Goal: Task Accomplishment & Management: Complete application form

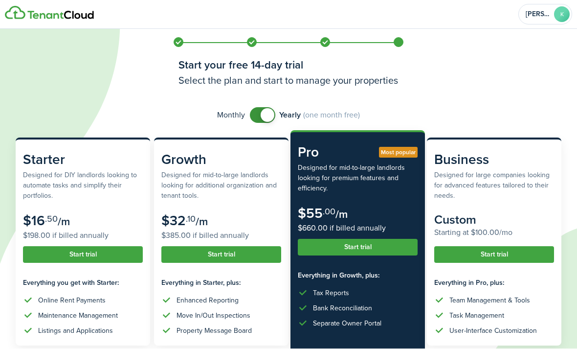
checkbox input "false"
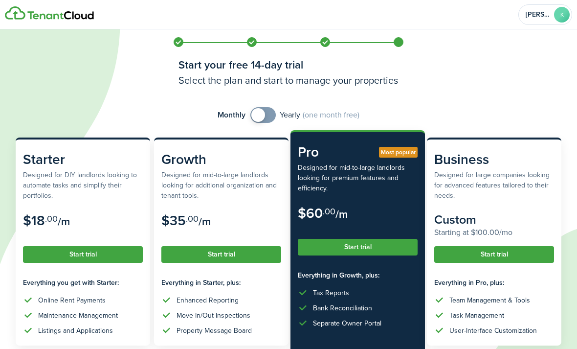
click at [257, 110] on span at bounding box center [258, 115] width 14 height 14
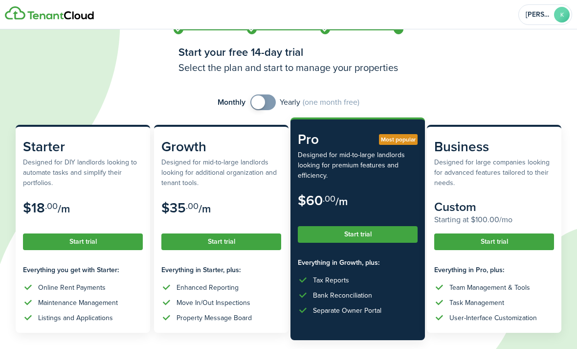
scroll to position [29, 0]
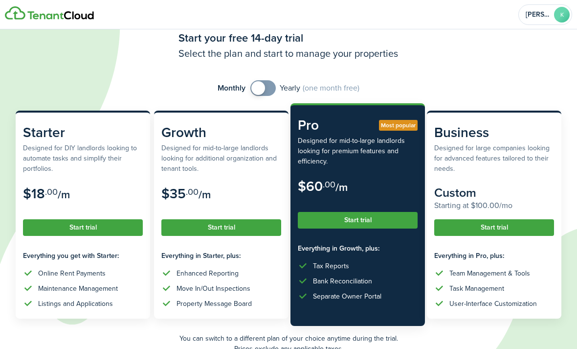
click at [47, 152] on subscription-pricing-card-description "Designed for DIY landlords looking to automate tasks and simplify their portfol…" at bounding box center [83, 158] width 120 height 31
click at [53, 219] on button "Start trial" at bounding box center [83, 227] width 120 height 17
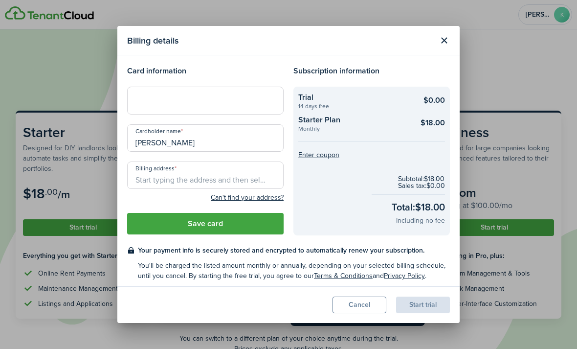
scroll to position [28, 0]
click at [189, 173] on input "Billing address" at bounding box center [205, 174] width 156 height 27
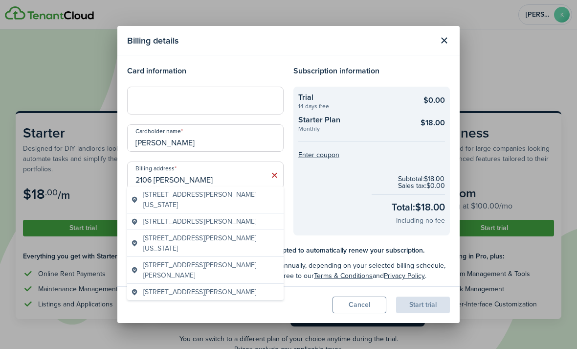
click at [238, 193] on span "[STREET_ADDRESS][PERSON_NAME][US_STATE]" at bounding box center [211, 199] width 136 height 21
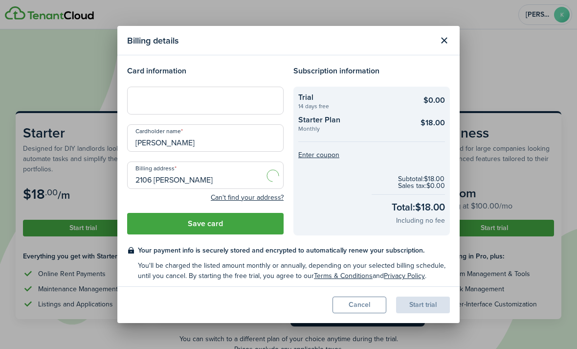
type input "[STREET_ADDRESS][PERSON_NAME][US_STATE]"
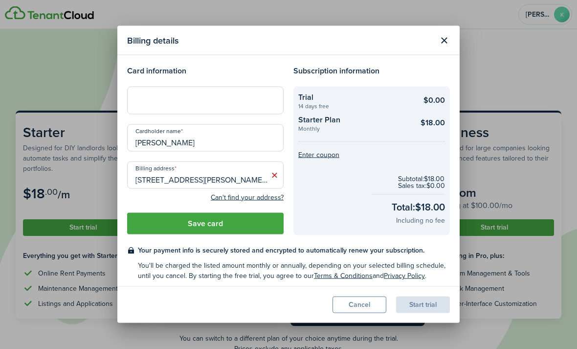
scroll to position [29, 0]
click at [258, 218] on button "Save card" at bounding box center [205, 224] width 156 height 22
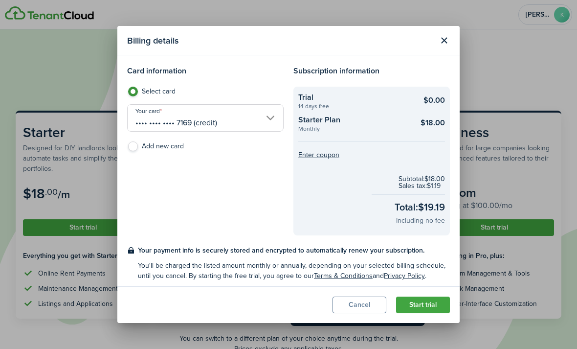
click at [432, 308] on button "Start trial" at bounding box center [423, 304] width 54 height 17
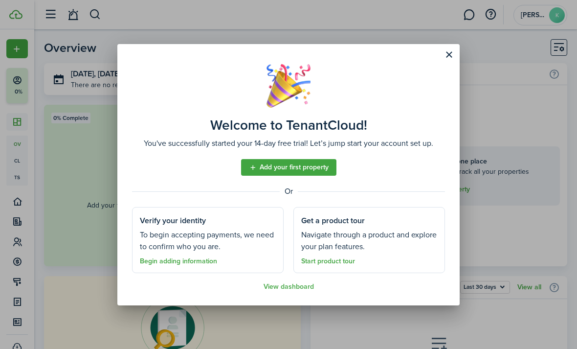
click at [309, 197] on assembled-view-separator "Or" at bounding box center [288, 191] width 313 height 12
click at [314, 196] on assembled-view-separator "Or" at bounding box center [288, 191] width 313 height 12
click at [294, 197] on assembled-view-separator "Or" at bounding box center [288, 191] width 313 height 12
click at [307, 196] on assembled-view-separator "Or" at bounding box center [288, 191] width 313 height 12
click at [309, 195] on assembled-view-separator "Or" at bounding box center [288, 191] width 313 height 12
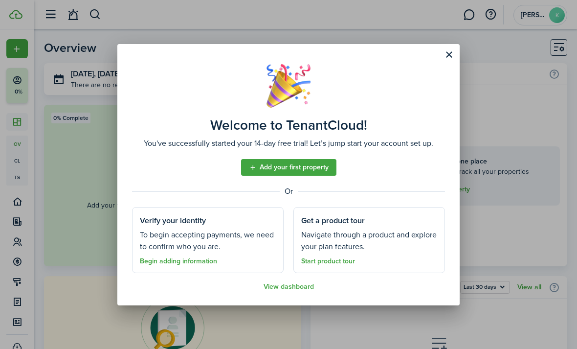
click at [309, 195] on assembled-view-separator "Or" at bounding box center [288, 191] width 313 height 12
click at [308, 194] on assembled-view-separator "Or" at bounding box center [288, 191] width 313 height 12
click at [298, 201] on assembled-view "Welcome to TenantCloud! You've successfully started your 14-day free trial! Let…" at bounding box center [288, 174] width 342 height 261
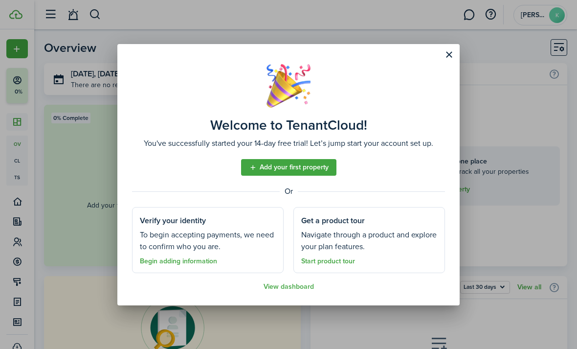
click at [286, 198] on assembled-view "Welcome to TenantCloud! You've successfully started your 14-day free trial! Let…" at bounding box center [288, 174] width 342 height 261
click at [290, 196] on assembled-view-separator "Or" at bounding box center [288, 191] width 313 height 12
click at [294, 190] on assembled-view-separator "Or" at bounding box center [288, 191] width 313 height 12
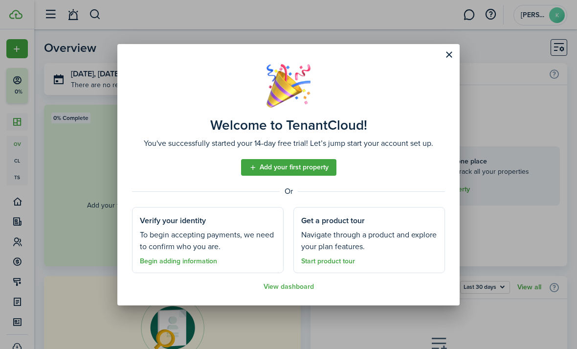
click at [293, 189] on assembled-view-separator "Or" at bounding box center [288, 191] width 313 height 12
click at [292, 318] on div "Welcome to TenantCloud! You've successfully started your 14-day free trial! Let…" at bounding box center [288, 174] width 577 height 349
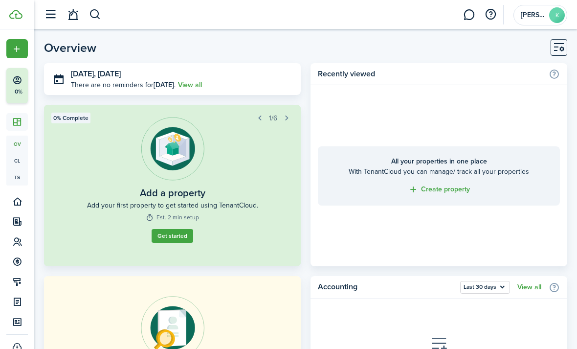
click at [182, 241] on link "Get started" at bounding box center [173, 236] width 42 height 14
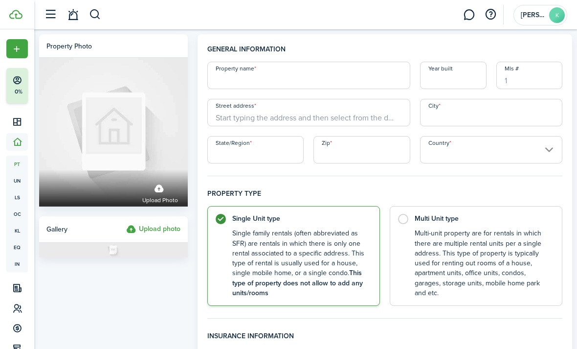
click at [323, 75] on input "Property name" at bounding box center [308, 75] width 203 height 27
type input "2"
type input "[STREET_ADDRESS][PERSON_NAME]"
click at [456, 81] on input "Year built" at bounding box center [453, 75] width 66 height 27
type input "2025"
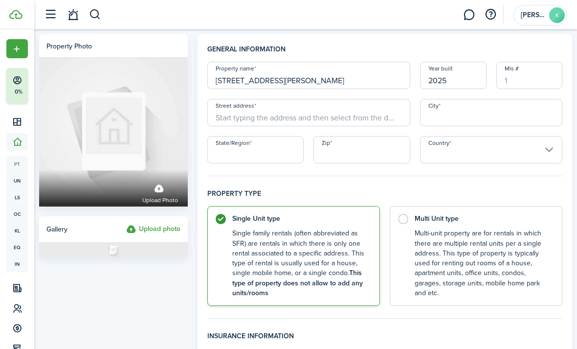
click at [545, 79] on input "Mls #" at bounding box center [529, 75] width 66 height 27
click at [362, 113] on input "Street address" at bounding box center [308, 112] width 203 height 27
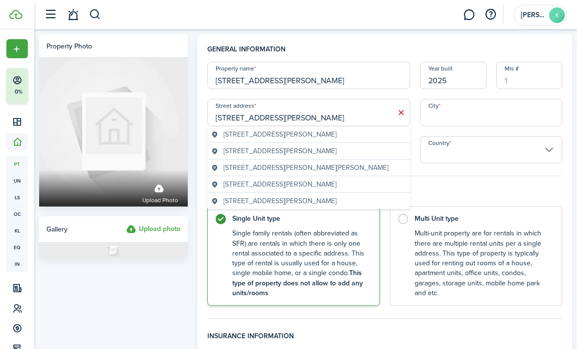
type input "[STREET_ADDRESS][PERSON_NAME]"
type input "[GEOGRAPHIC_DATA]"
click at [477, 154] on input "Country" at bounding box center [491, 149] width 142 height 27
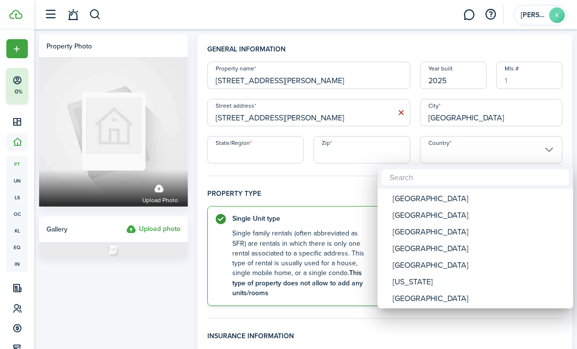
click at [451, 201] on div "[GEOGRAPHIC_DATA]" at bounding box center [479, 198] width 173 height 17
type input "[GEOGRAPHIC_DATA]"
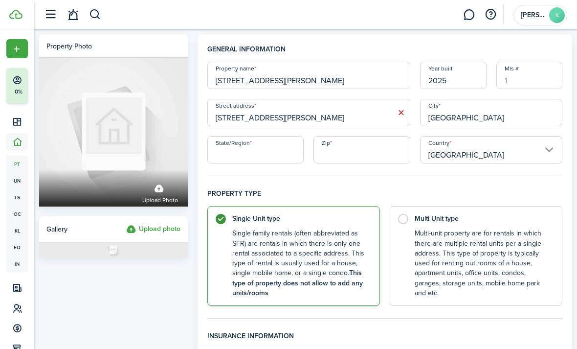
click at [270, 155] on input "State/Region" at bounding box center [255, 149] width 97 height 27
type input "[US_STATE]"
click at [378, 149] on input "Zip" at bounding box center [361, 149] width 97 height 27
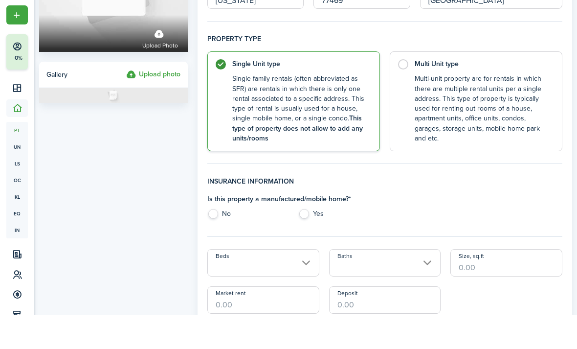
scroll to position [127, 0]
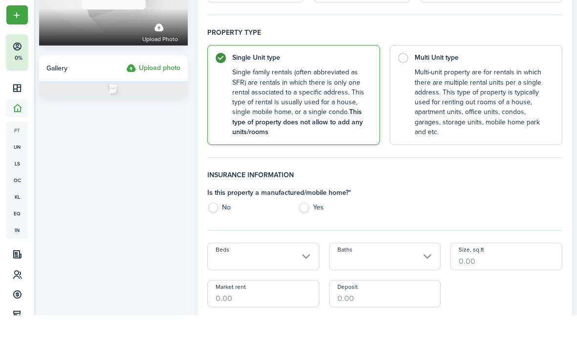
type input "77469"
click at [223, 236] on label "No" at bounding box center [248, 243] width 82 height 15
radio input "true"
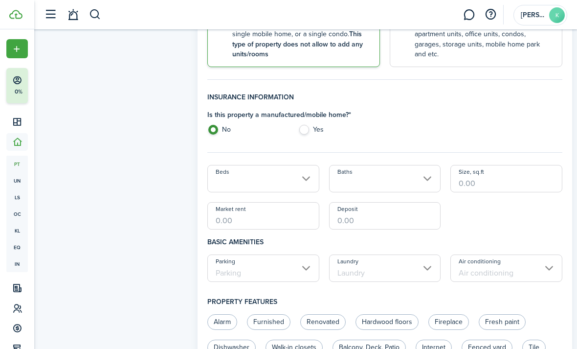
scroll to position [241, 0]
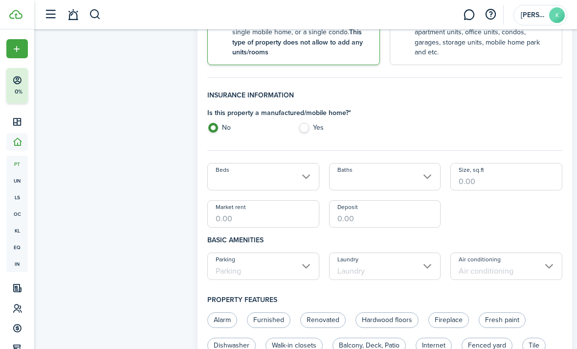
click at [284, 177] on input "Beds" at bounding box center [263, 176] width 112 height 27
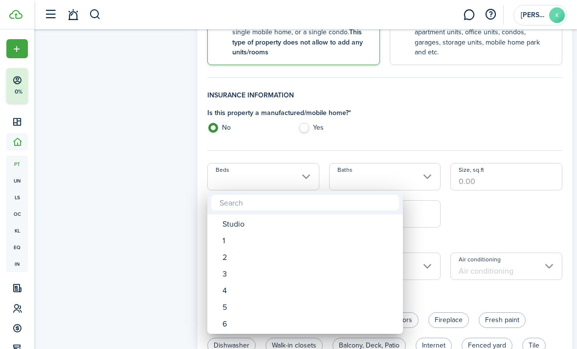
click at [248, 273] on div "3" at bounding box center [308, 273] width 173 height 17
type input "3"
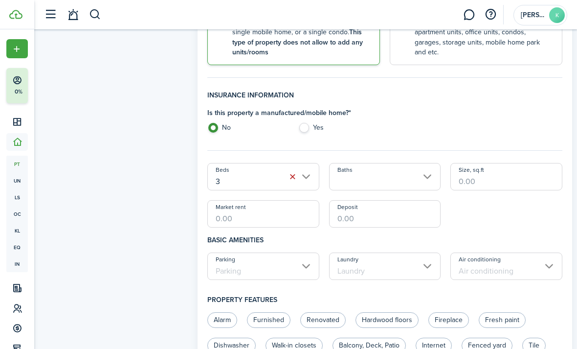
click at [384, 176] on input "Baths" at bounding box center [385, 176] width 112 height 27
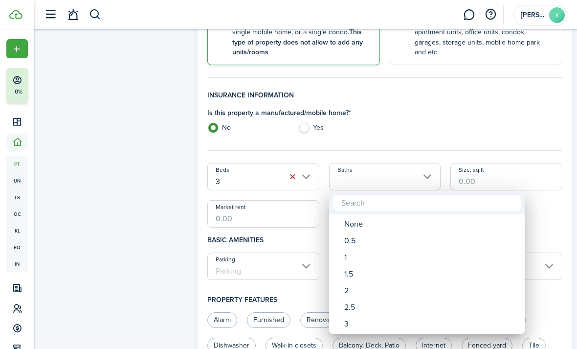
click at [364, 286] on div "2" at bounding box center [430, 290] width 173 height 17
type input "2"
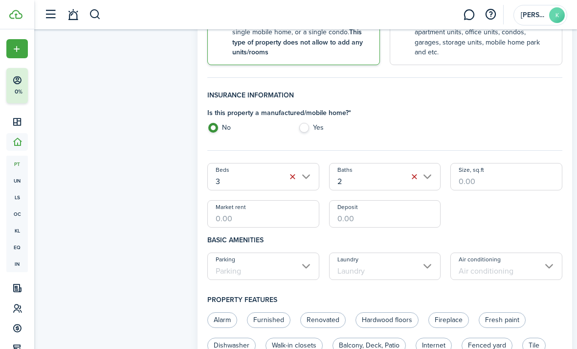
click at [492, 182] on input "Size, sq.ft" at bounding box center [506, 176] width 112 height 27
type input "1,409"
click at [277, 221] on input "Market rent" at bounding box center [263, 213] width 112 height 27
click at [407, 215] on input "Deposit" at bounding box center [385, 213] width 112 height 27
type input "$2,000.00"
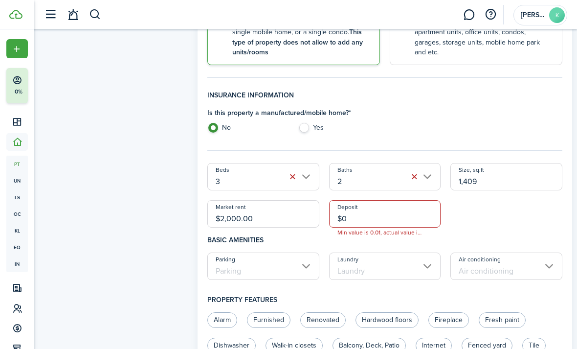
type input "$"
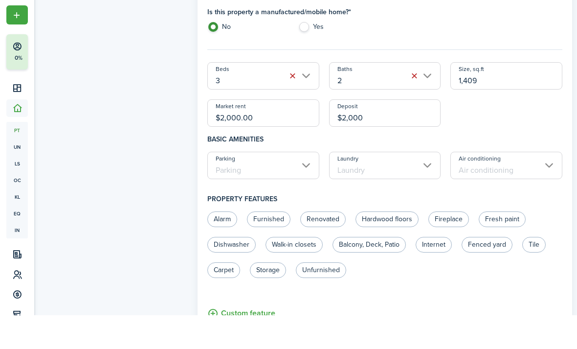
scroll to position [313, 0]
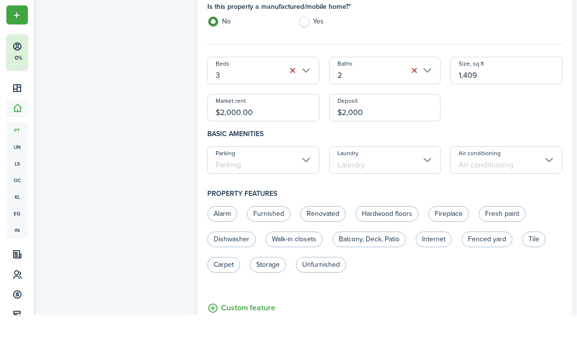
click at [292, 180] on input "Parking" at bounding box center [263, 193] width 112 height 27
type input "$2,000.00"
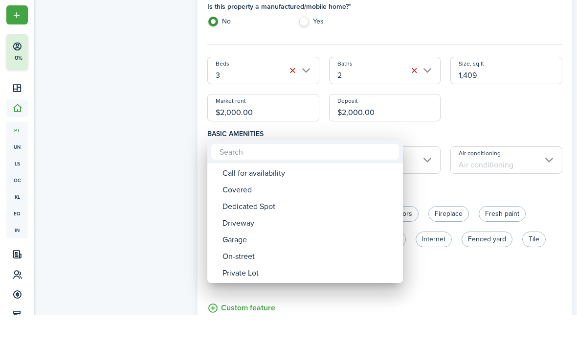
click at [284, 248] on div "Driveway" at bounding box center [308, 256] width 173 height 17
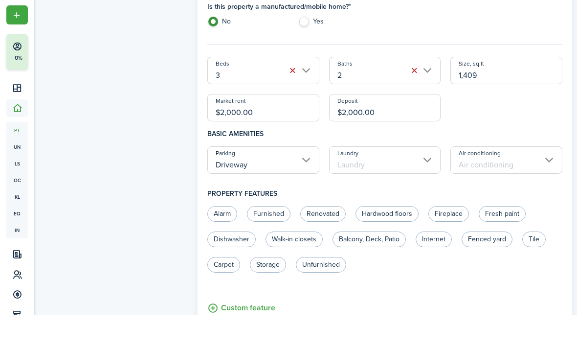
scroll to position [347, 0]
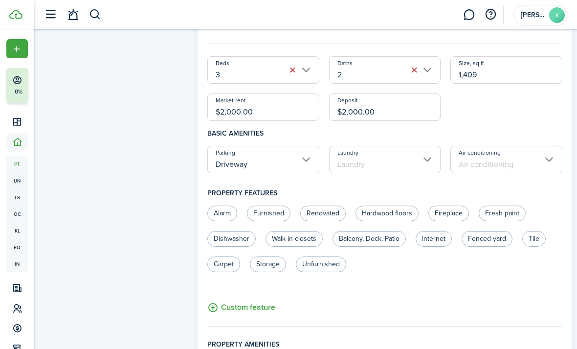
click at [296, 159] on input "Driveway" at bounding box center [263, 159] width 112 height 27
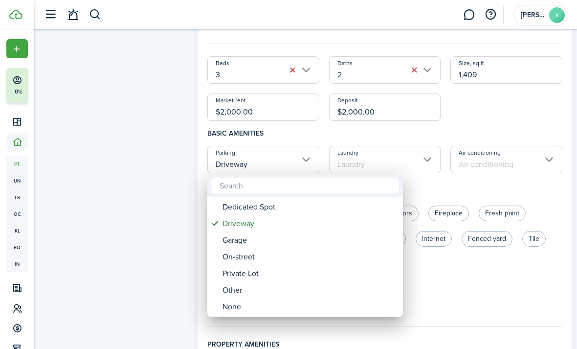
scroll to position [347, 0]
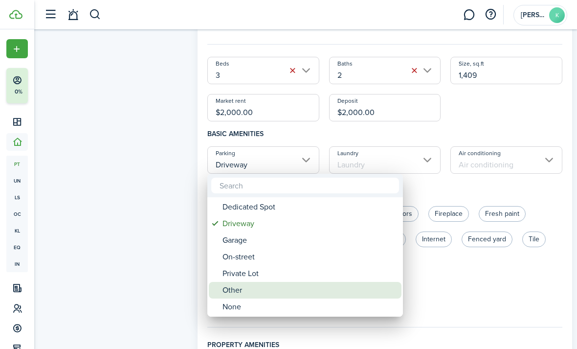
click at [275, 289] on div "Other" at bounding box center [308, 290] width 173 height 17
type input "Other"
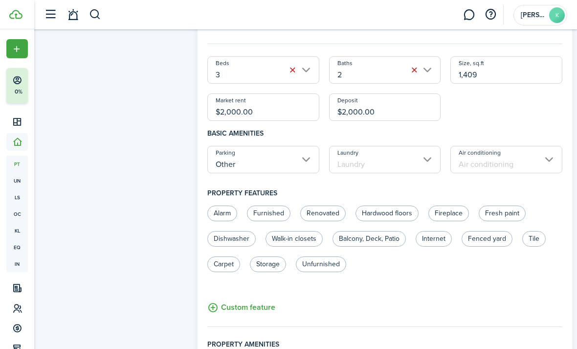
click at [397, 162] on input "Laundry" at bounding box center [385, 159] width 112 height 27
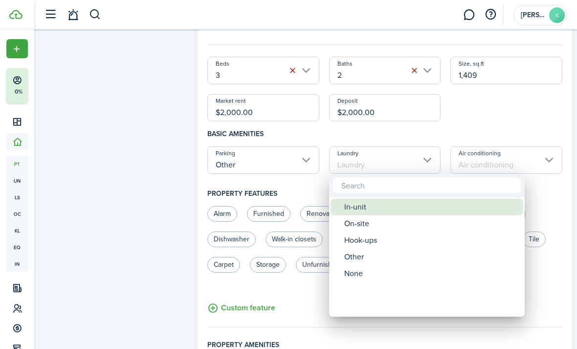
click at [382, 206] on div "In-unit" at bounding box center [430, 206] width 173 height 17
type input "In-unit"
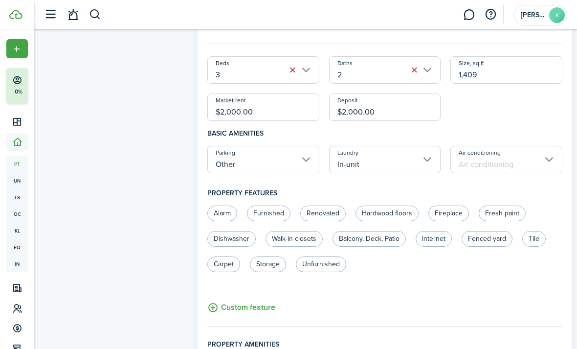
click at [531, 155] on input "Air conditioning" at bounding box center [506, 159] width 112 height 27
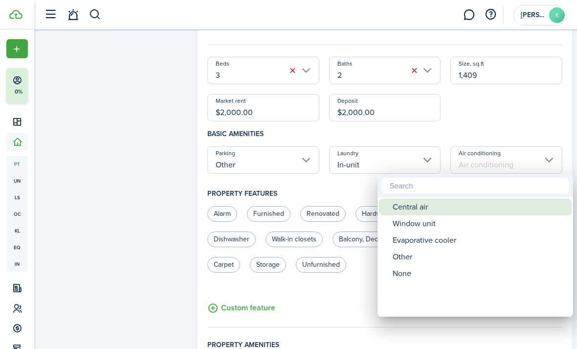
click at [445, 207] on div "Central air" at bounding box center [479, 206] width 173 height 17
type input "Central air"
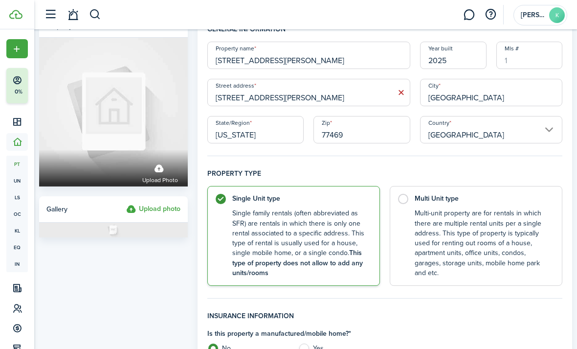
scroll to position [0, 0]
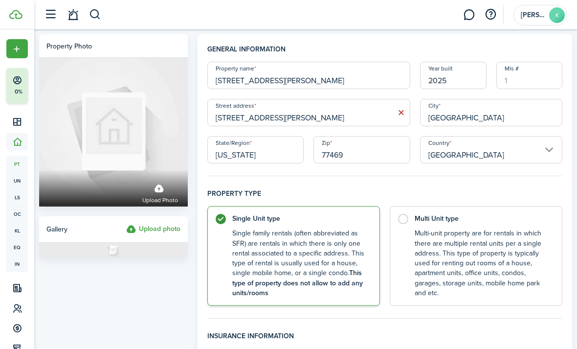
click at [156, 185] on label "Upload photo" at bounding box center [160, 192] width 36 height 26
click at [39, 170] on input "Upload photo" at bounding box center [39, 170] width 0 height 0
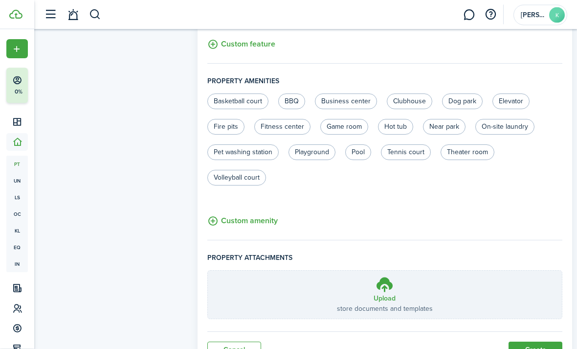
scroll to position [621, 0]
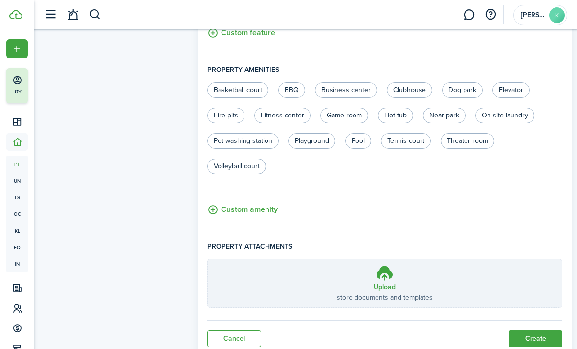
click at [547, 335] on button "Create" at bounding box center [535, 338] width 54 height 17
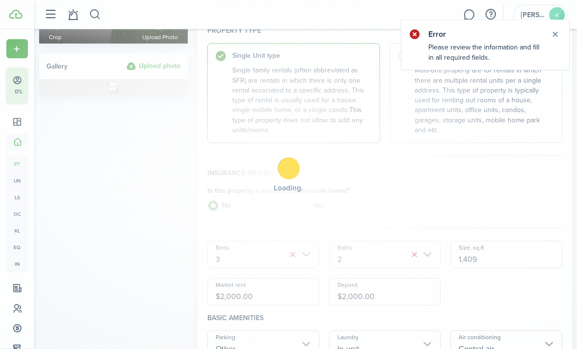
scroll to position [0, 0]
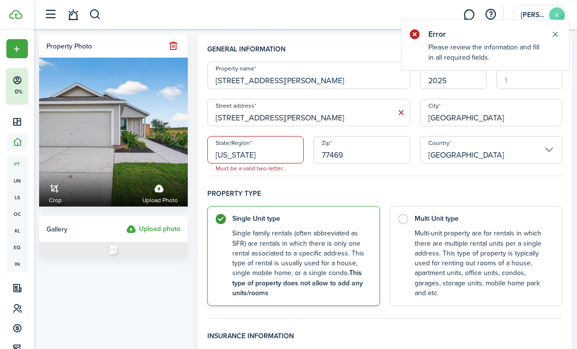
click at [278, 151] on input "[US_STATE]" at bounding box center [255, 149] width 97 height 27
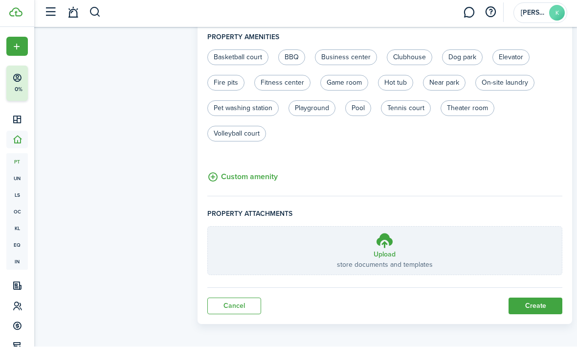
scroll to position [653, 0]
click at [546, 301] on button "Create" at bounding box center [535, 307] width 54 height 17
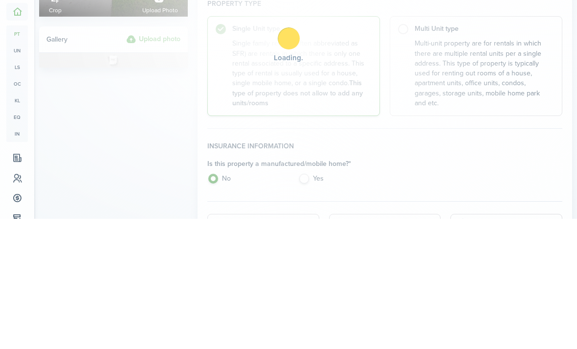
scroll to position [0, 0]
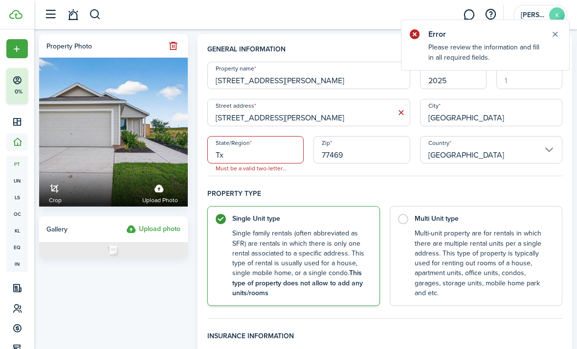
click at [288, 153] on input "Tx" at bounding box center [255, 149] width 97 height 27
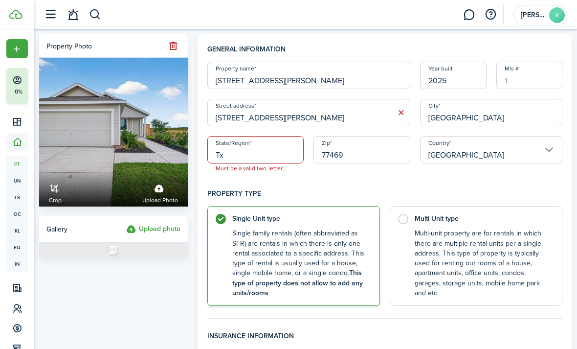
type input "T"
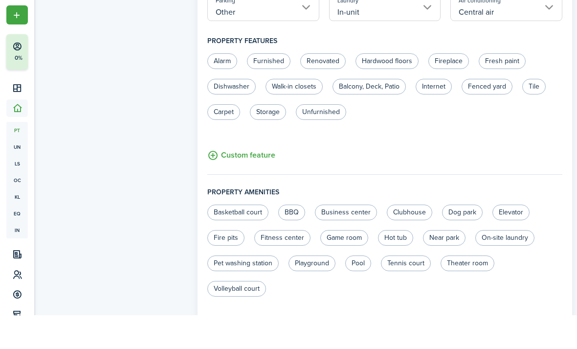
scroll to position [653, 0]
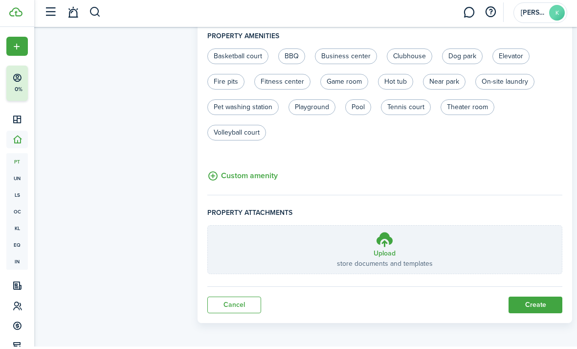
click at [540, 308] on button "Create" at bounding box center [535, 307] width 54 height 17
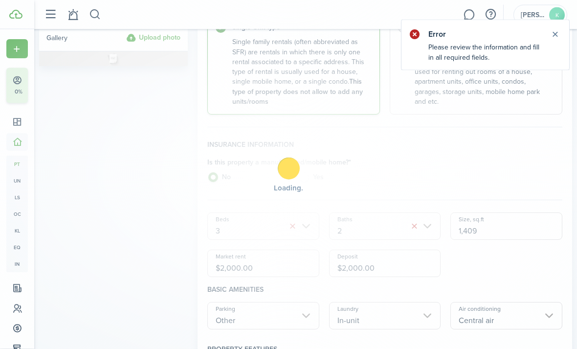
scroll to position [0, 0]
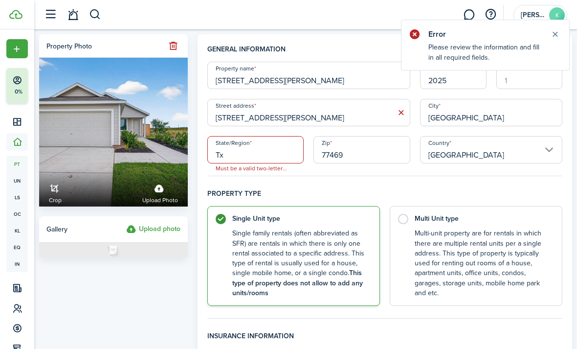
click at [516, 49] on notify-body "Please review the information and fill in all required fields." at bounding box center [485, 56] width 168 height 28
click at [285, 150] on input "Tx" at bounding box center [255, 149] width 97 height 27
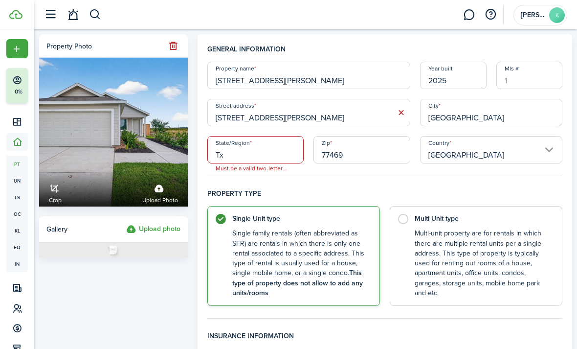
type input "T"
type input "R"
type input "T"
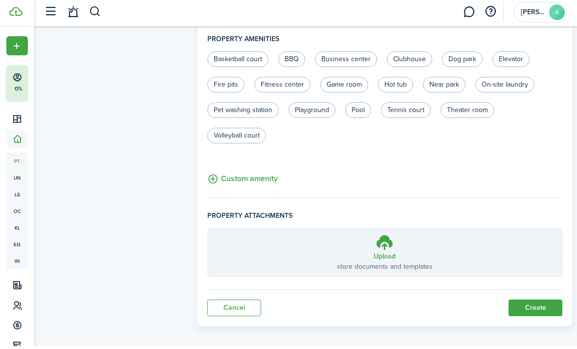
scroll to position [653, 0]
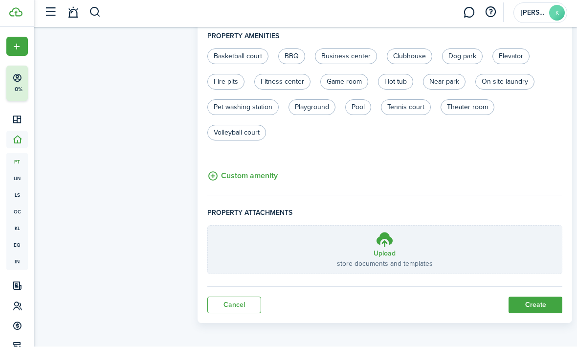
click at [541, 300] on button "Create" at bounding box center [535, 307] width 54 height 17
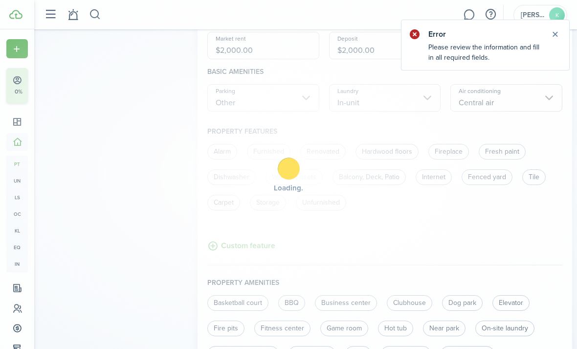
scroll to position [0, 0]
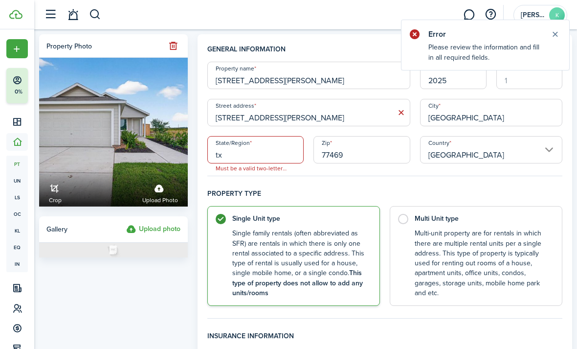
click at [291, 151] on input "tx" at bounding box center [255, 149] width 97 height 27
type input "t"
click at [285, 148] on input "State/Region" at bounding box center [255, 149] width 97 height 27
click at [282, 152] on input "State/Region" at bounding box center [255, 149] width 97 height 27
click at [277, 154] on input "State/Region" at bounding box center [255, 149] width 97 height 27
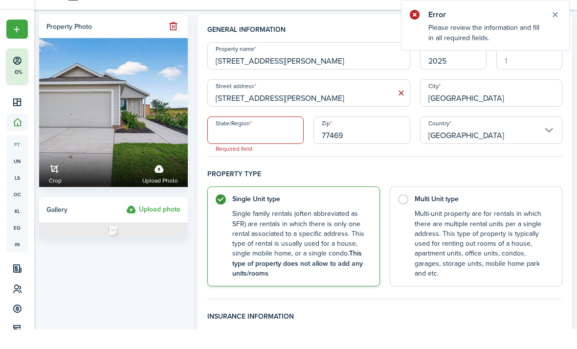
click at [273, 188] on h4 "Property type" at bounding box center [384, 197] width 355 height 18
click at [271, 138] on input "State/Region" at bounding box center [255, 149] width 97 height 27
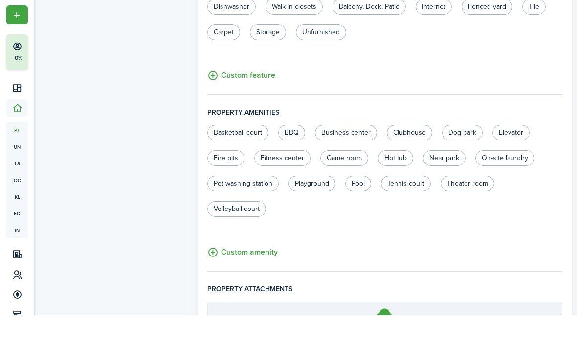
scroll to position [653, 0]
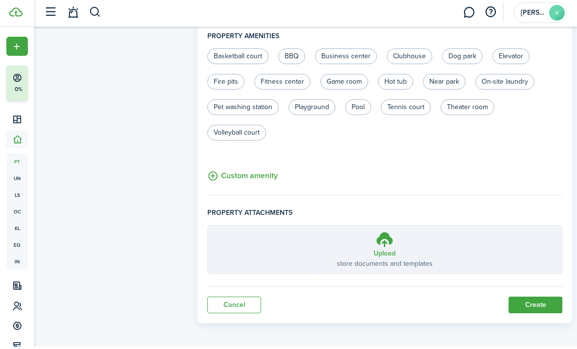
click at [543, 299] on button "Create" at bounding box center [535, 307] width 54 height 17
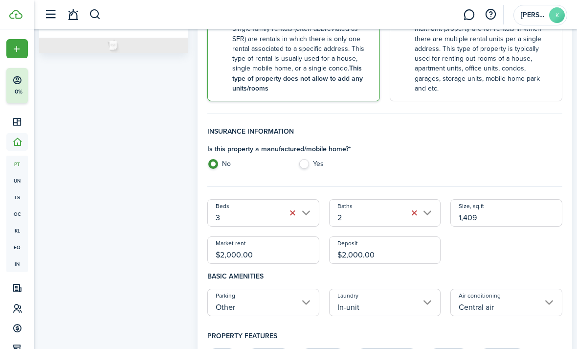
scroll to position [0, 0]
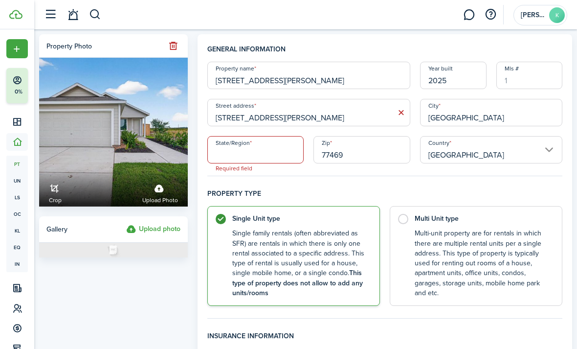
click at [233, 156] on input "State/Region" at bounding box center [255, 149] width 97 height 27
type input "[GEOGRAPHIC_DATA]"
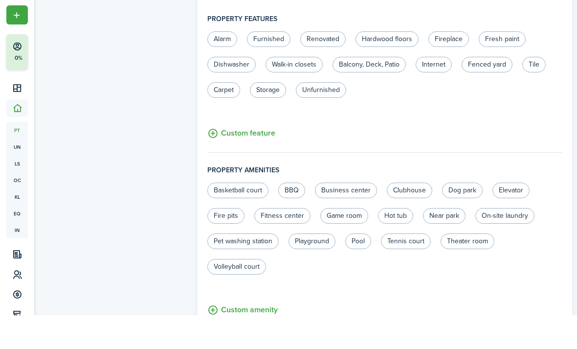
scroll to position [653, 0]
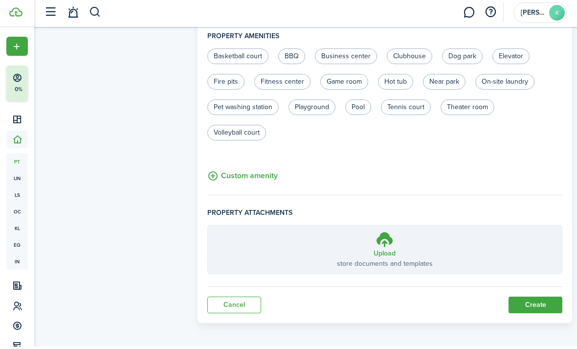
click at [541, 302] on button "Create" at bounding box center [535, 307] width 54 height 17
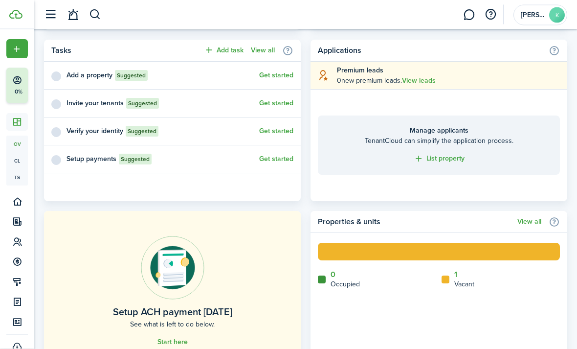
click at [17, 52] on span "Create New" at bounding box center [29, 48] width 35 height 7
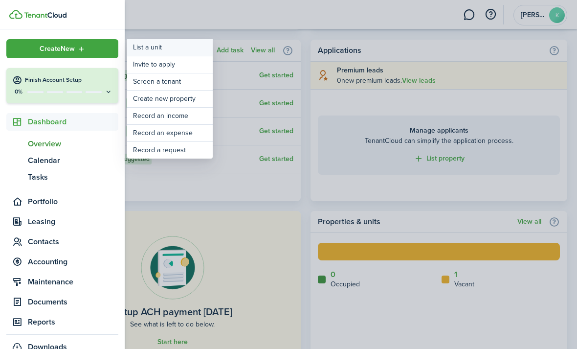
click at [171, 46] on link "List a unit" at bounding box center [170, 47] width 86 height 17
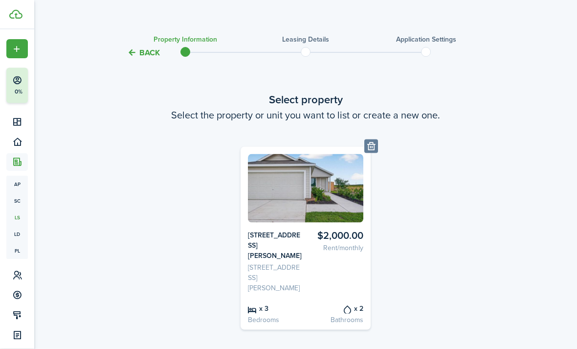
scroll to position [48, 0]
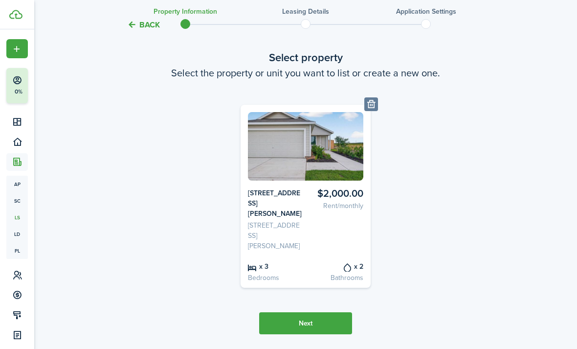
click at [332, 218] on card-listing-price "$2,000.00 Rent/monthly" at bounding box center [336, 219] width 54 height 63
click at [326, 148] on img at bounding box center [306, 146] width 116 height 68
click at [336, 324] on button "Next" at bounding box center [305, 323] width 93 height 22
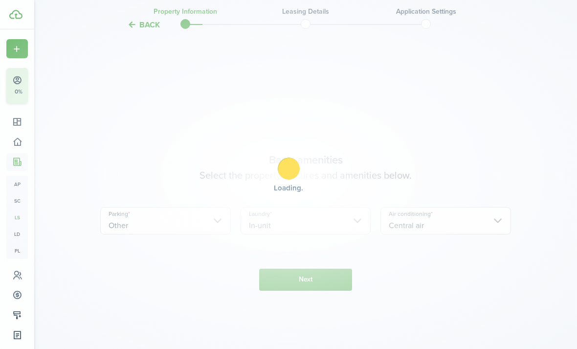
scroll to position [363, 0]
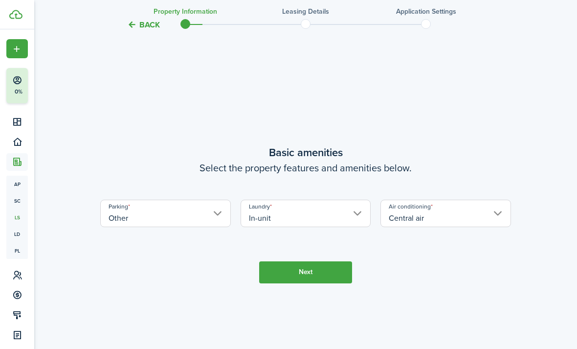
click at [326, 283] on button "Next" at bounding box center [305, 272] width 93 height 22
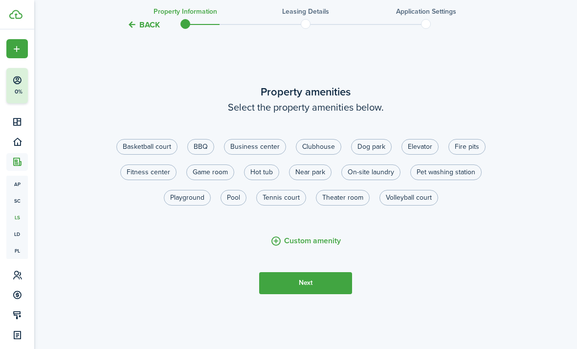
scroll to position [743, 0]
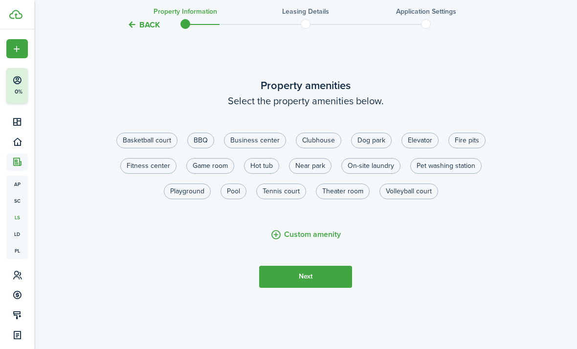
click at [326, 287] on button "Next" at bounding box center [305, 276] width 93 height 22
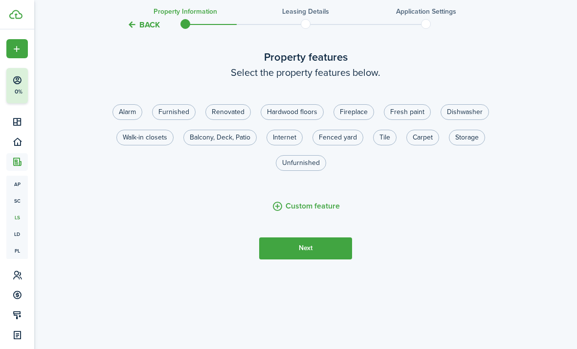
scroll to position [1123, 0]
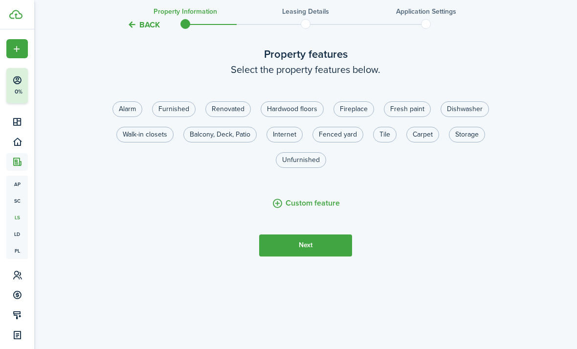
click at [334, 256] on button "Next" at bounding box center [305, 245] width 93 height 22
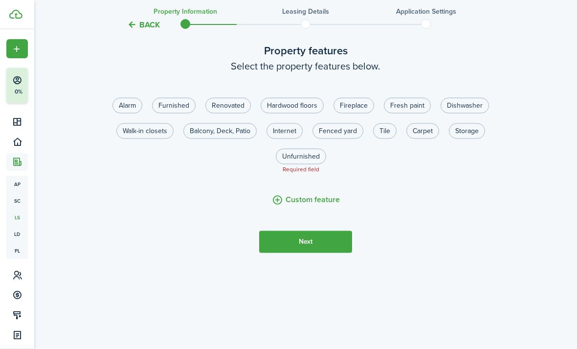
scroll to position [1150, 0]
click at [473, 113] on label "Dishwasher" at bounding box center [465, 106] width 48 height 16
radio input "true"
click at [417, 139] on label "Carpet" at bounding box center [422, 131] width 33 height 16
radio input "true"
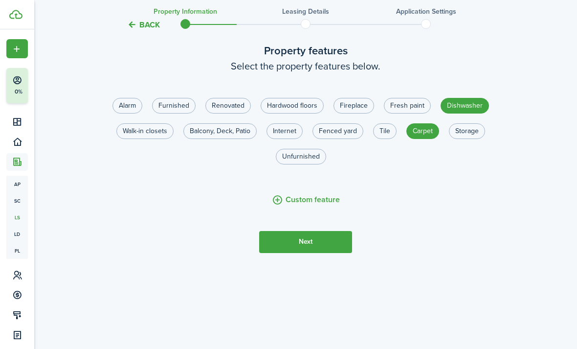
click at [344, 139] on label "Fenced yard" at bounding box center [337, 131] width 51 height 16
radio input "true"
click at [409, 113] on label "Fresh paint" at bounding box center [407, 106] width 47 height 16
radio input "true"
click at [136, 139] on label "Walk-in closets" at bounding box center [144, 131] width 57 height 16
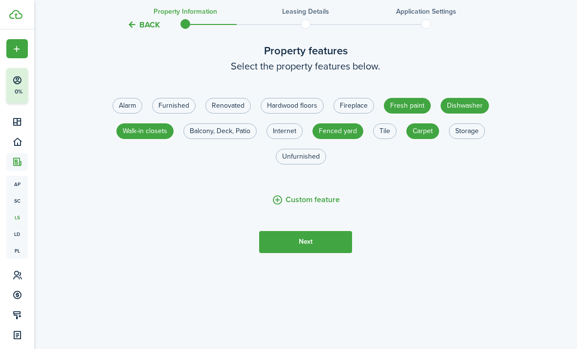
radio input "true"
click at [337, 253] on button "Next" at bounding box center [305, 242] width 93 height 22
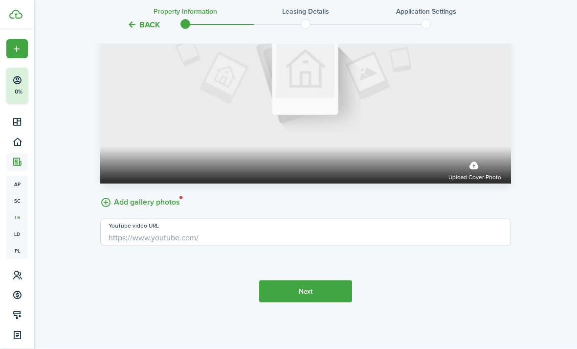
scroll to position [1643, 0]
click at [474, 183] on span "Upload cover photo" at bounding box center [474, 178] width 53 height 10
click at [100, 147] on input "Upload cover photo" at bounding box center [100, 147] width 0 height 0
click at [477, 183] on label "Upload cover photo" at bounding box center [474, 170] width 53 height 26
click at [100, 147] on input "Upload cover photo" at bounding box center [100, 147] width 0 height 0
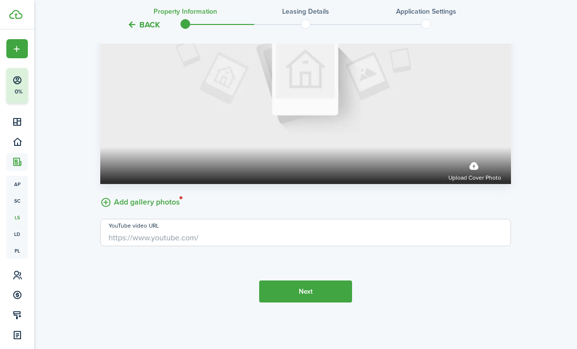
click at [474, 183] on label "Upload cover photo" at bounding box center [474, 170] width 53 height 26
click at [100, 147] on input "Upload cover photo" at bounding box center [100, 147] width 0 height 0
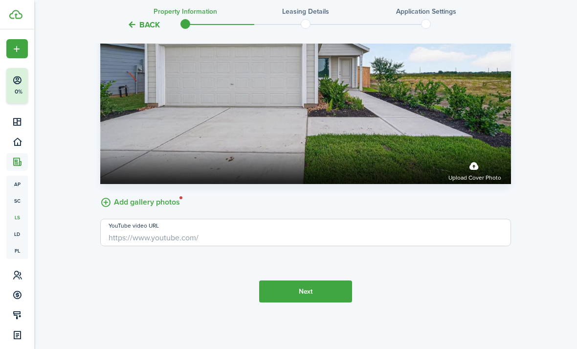
click at [320, 302] on button "Next" at bounding box center [305, 291] width 93 height 22
click at [157, 209] on label "Add gallery photos" at bounding box center [140, 201] width 80 height 15
click at [100, 194] on input "Add gallery photos" at bounding box center [100, 194] width 0 height 0
click at [151, 209] on label "Add gallery photos" at bounding box center [140, 201] width 80 height 15
click at [100, 194] on input "Add gallery photos" at bounding box center [100, 194] width 0 height 0
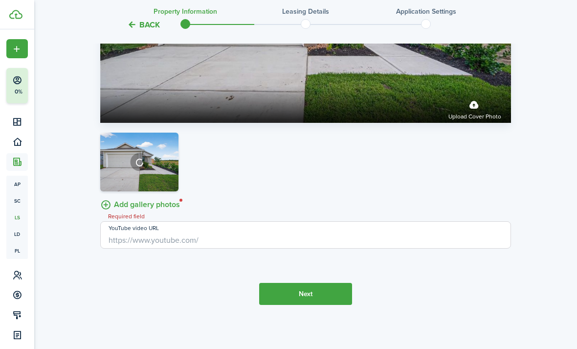
scroll to position [1707, 0]
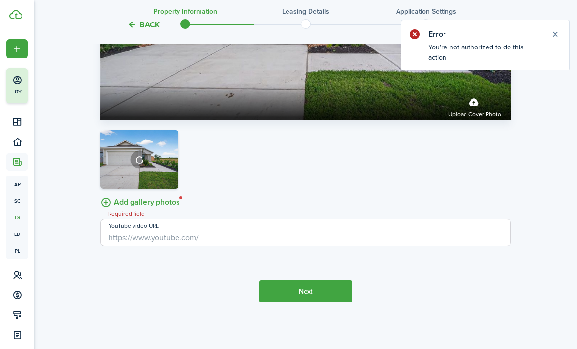
click at [553, 31] on button "Close notify" at bounding box center [555, 34] width 14 height 14
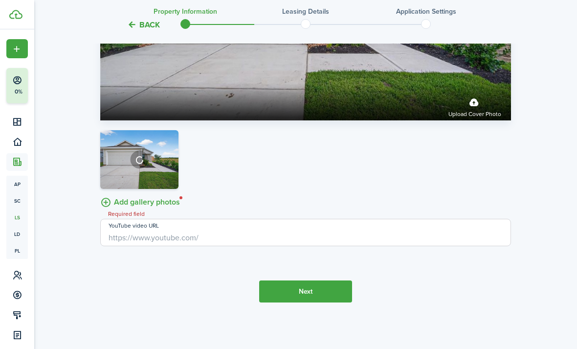
click at [328, 302] on button "Next" at bounding box center [305, 291] width 93 height 22
click at [318, 302] on button "Next" at bounding box center [305, 291] width 93 height 22
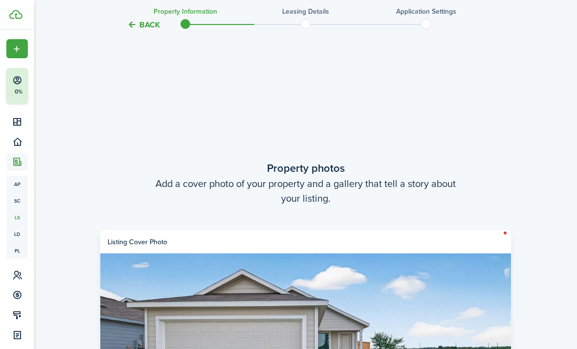
scroll to position [1307, 0]
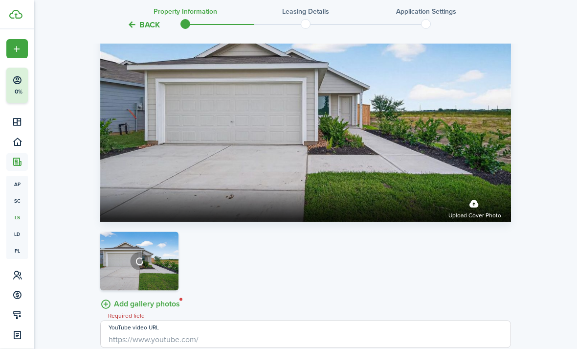
scroll to position [1543, 0]
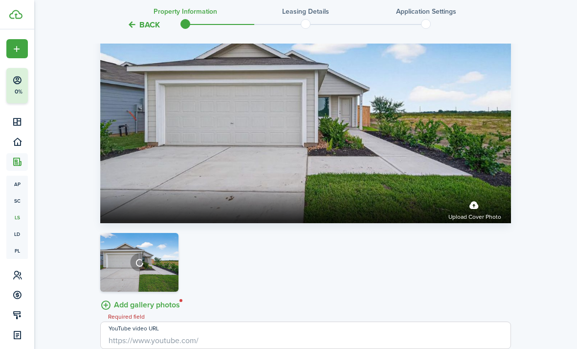
click at [506, 18] on panel-main-header "Listing cover photo" at bounding box center [305, 5] width 411 height 23
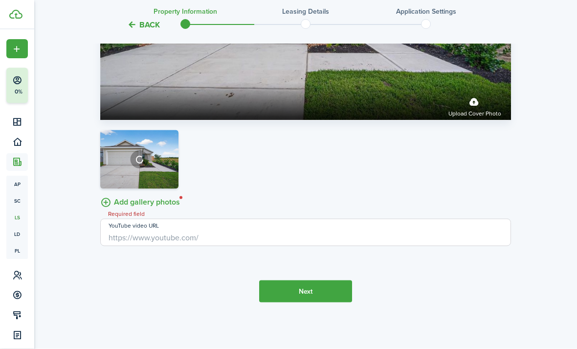
scroll to position [1707, 0]
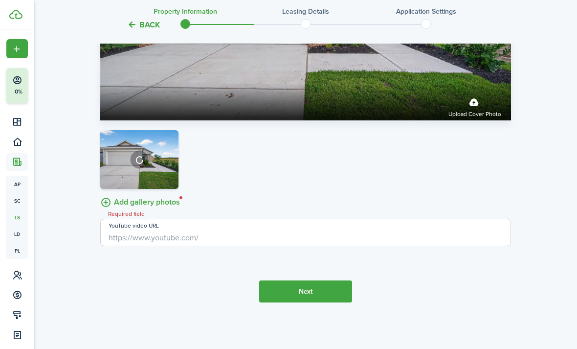
click at [120, 246] on input "YouTube video URL" at bounding box center [305, 232] width 411 height 27
type input "A"
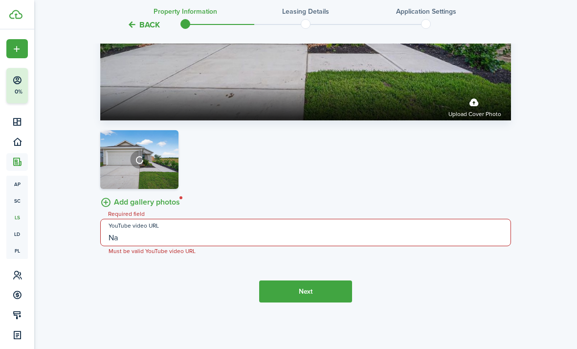
type input "N"
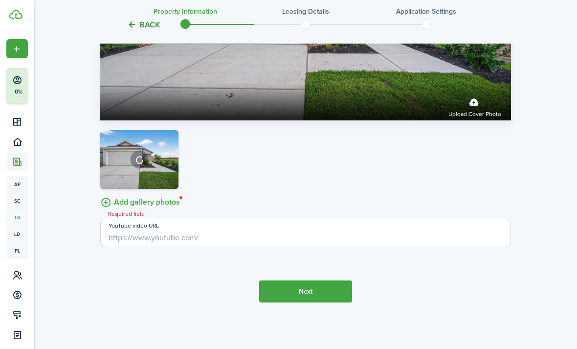
click at [162, 189] on img at bounding box center [139, 159] width 78 height 59
click at [140, 164] on icon at bounding box center [139, 159] width 10 height 10
click at [108, 209] on label "Add gallery photos" at bounding box center [140, 201] width 80 height 15
click at [100, 194] on input "Add gallery photos" at bounding box center [100, 194] width 0 height 0
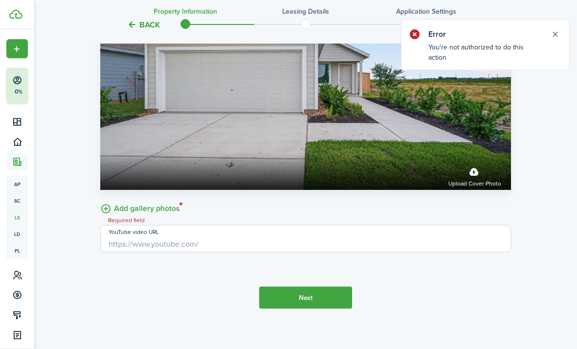
scroll to position [1643, 0]
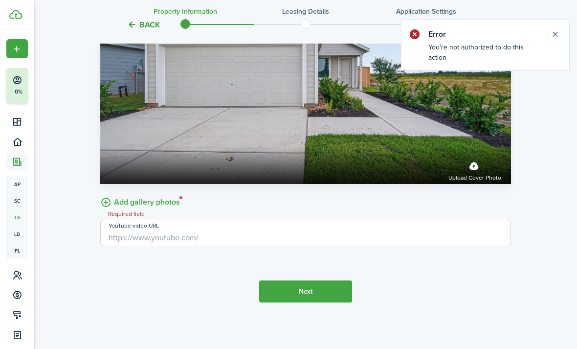
click at [561, 31] on button "Close notify" at bounding box center [555, 34] width 14 height 14
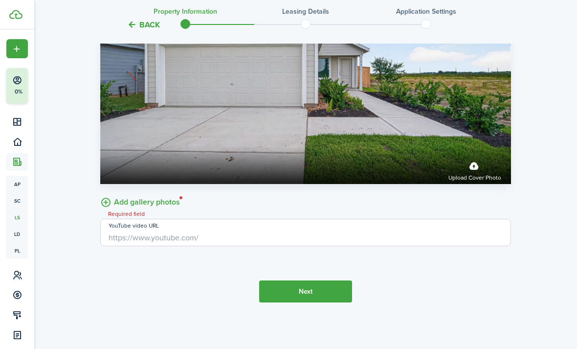
click at [106, 209] on label "Add gallery photos" at bounding box center [140, 201] width 80 height 15
click at [100, 194] on input "Add gallery photos" at bounding box center [100, 194] width 0 height 0
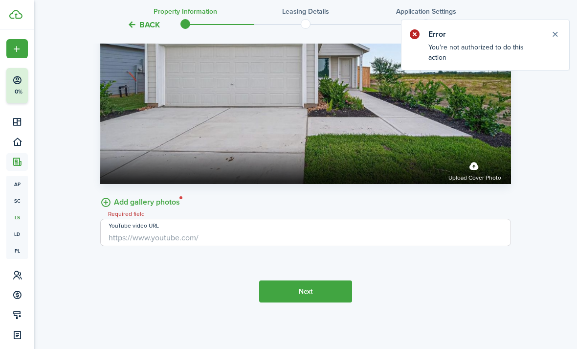
click at [552, 41] on button "Close notify" at bounding box center [555, 34] width 14 height 14
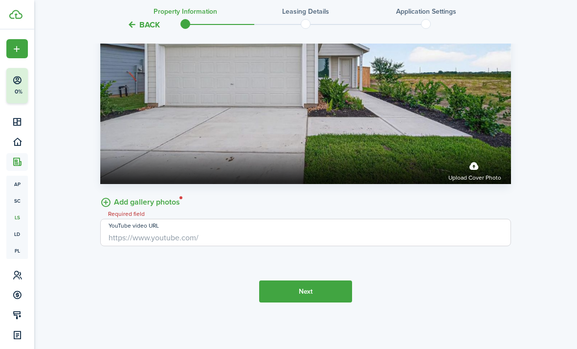
click at [331, 302] on button "Next" at bounding box center [305, 291] width 93 height 22
click at [312, 302] on button "Next" at bounding box center [305, 291] width 93 height 22
click at [315, 302] on button "Next" at bounding box center [305, 291] width 93 height 22
click at [320, 302] on button "Next" at bounding box center [305, 291] width 93 height 22
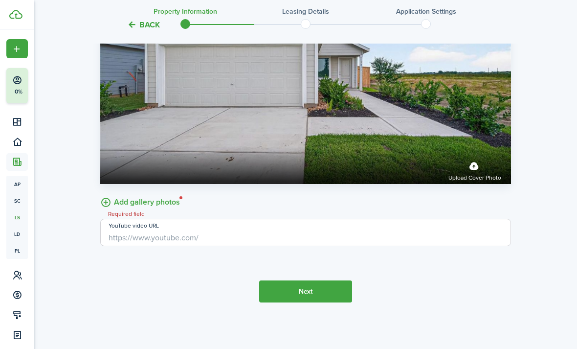
click at [331, 302] on button "Next" at bounding box center [305, 291] width 93 height 22
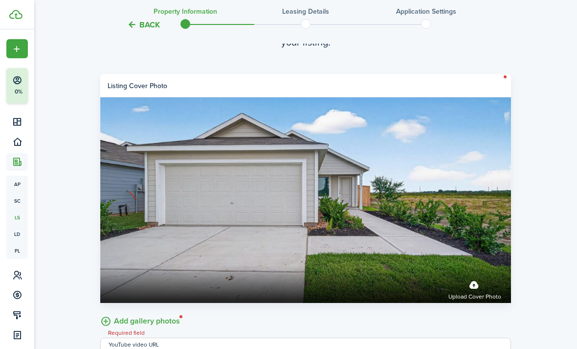
scroll to position [1463, 0]
